Goal: Information Seeking & Learning: Learn about a topic

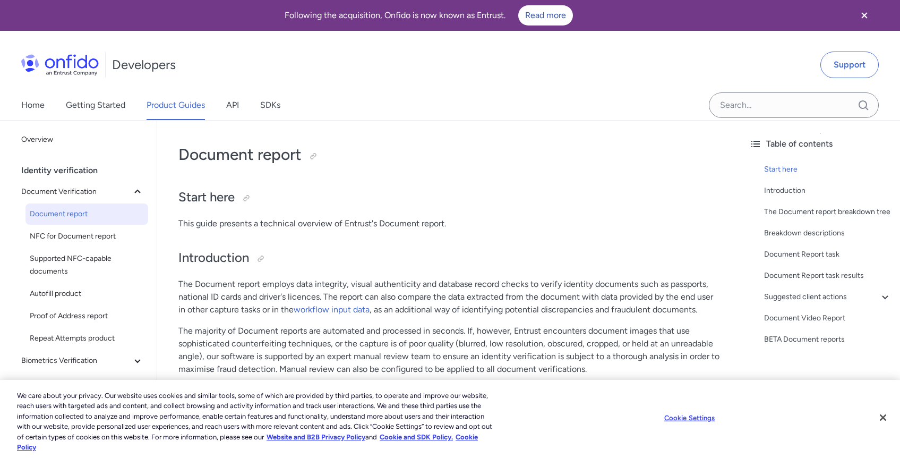
scroll to position [68, 0]
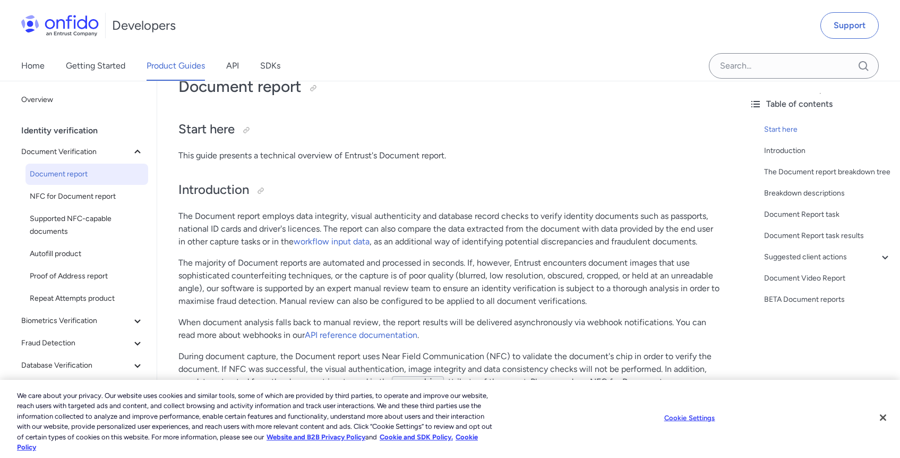
click at [116, 250] on span "Autofill product" at bounding box center [87, 254] width 114 height 13
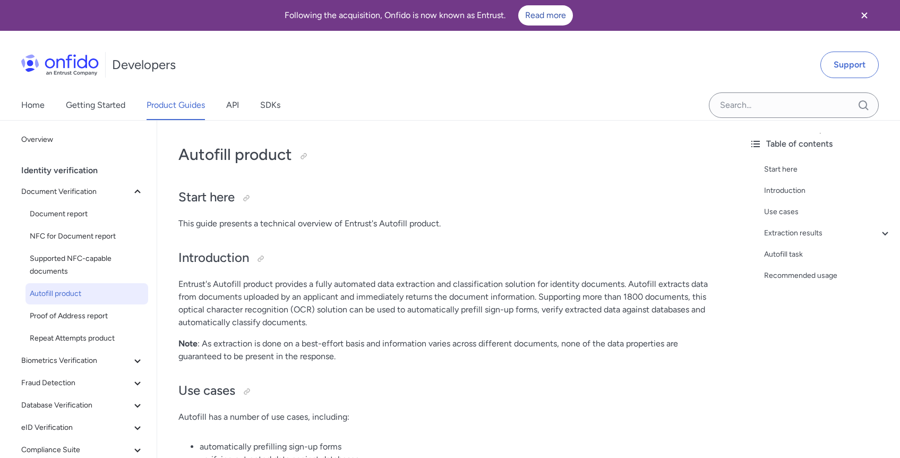
scroll to position [274, 0]
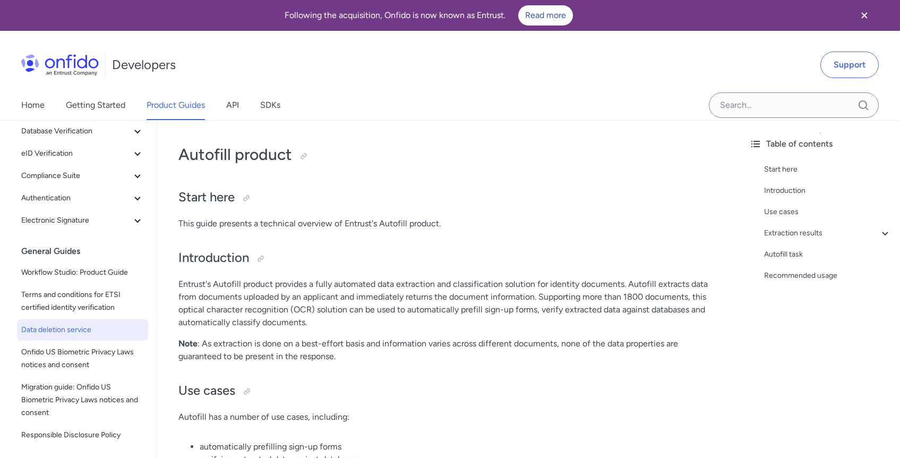
click at [101, 336] on link "Data deletion service" at bounding box center [82, 329] width 131 height 21
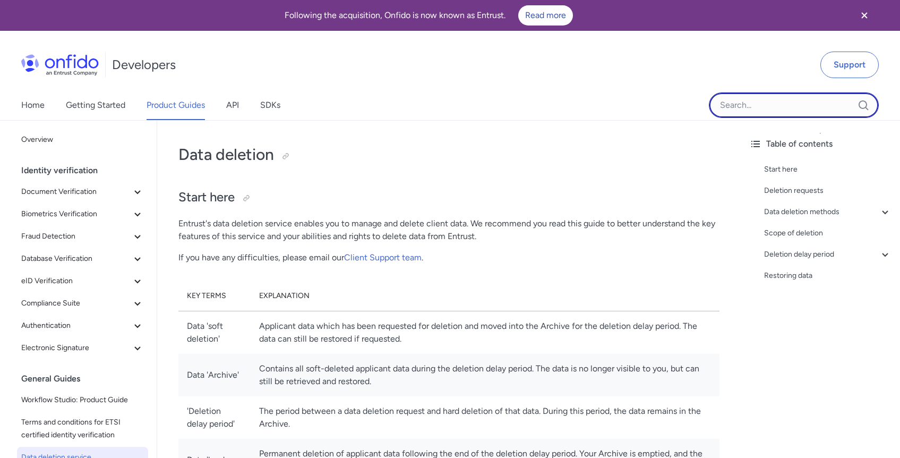
click at [778, 107] on input "Onfido search input field" at bounding box center [794, 105] width 170 height 26
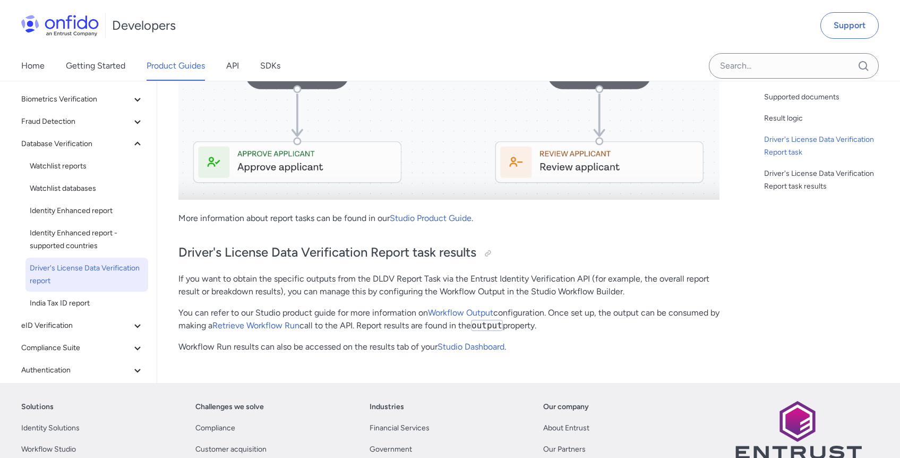
scroll to position [1101, 0]
